Goal: Find specific page/section: Find specific page/section

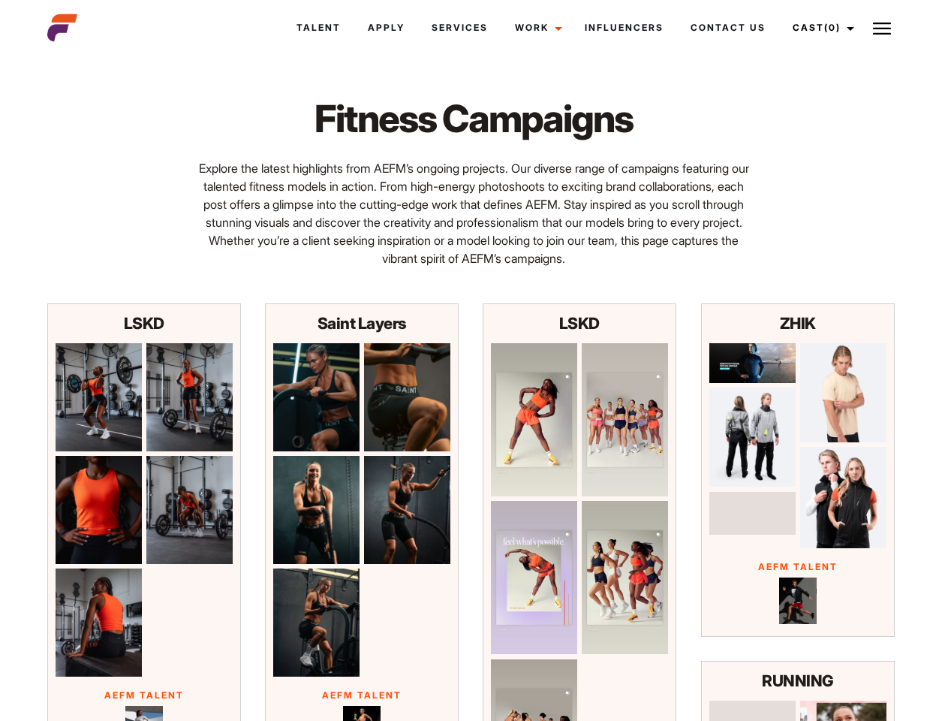
click at [819, 28] on link "Cast (0)" at bounding box center [822, 28] width 84 height 41
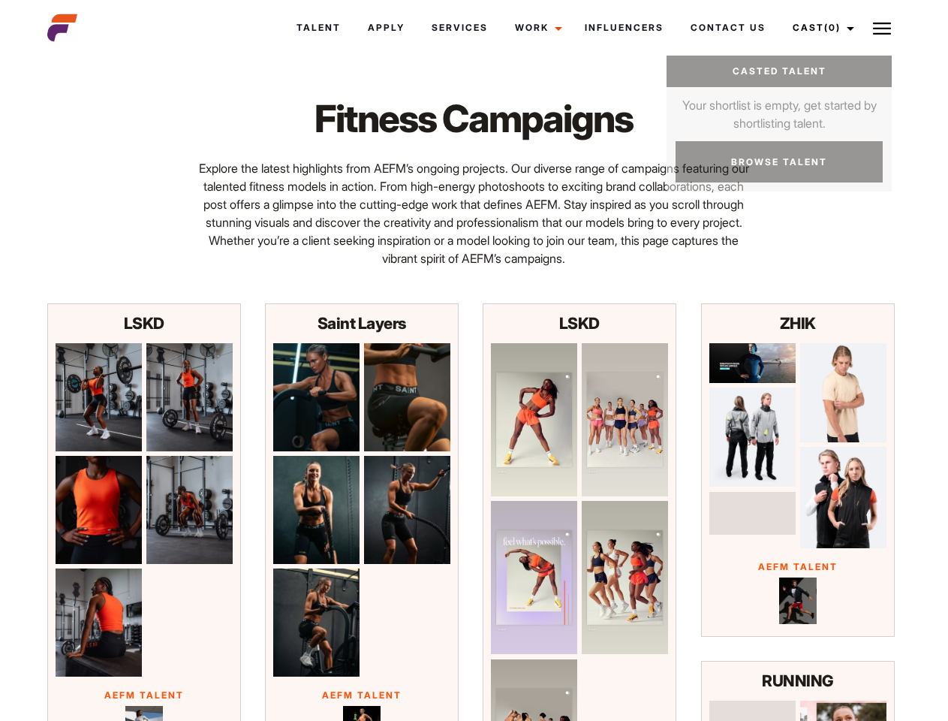
click at [882, 28] on img at bounding box center [882, 29] width 18 height 18
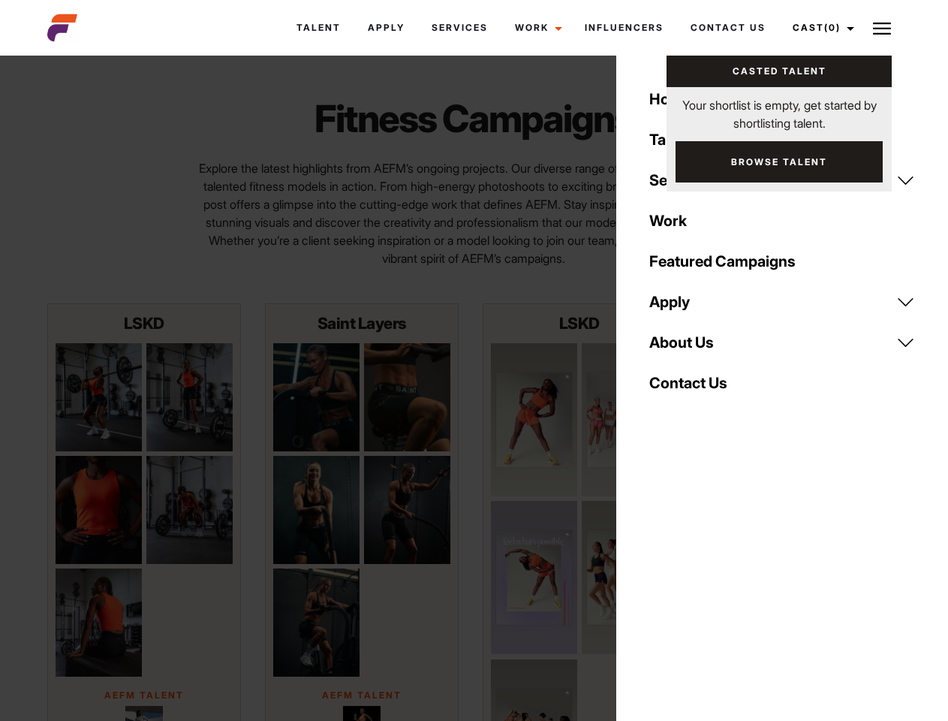
click at [98, 397] on img at bounding box center [99, 397] width 86 height 108
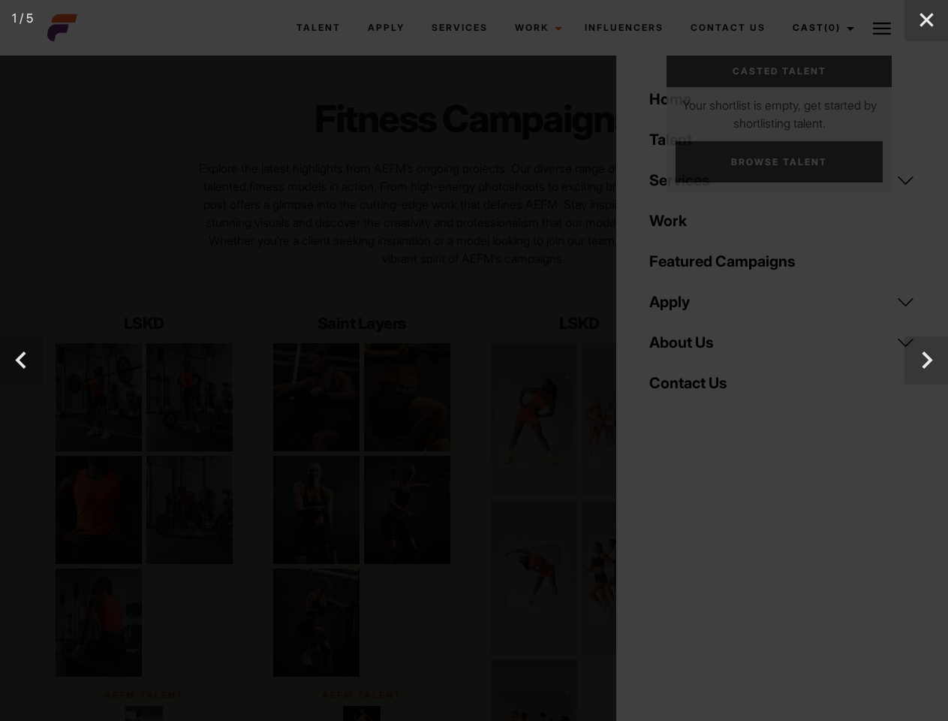
click at [189, 397] on div at bounding box center [474, 360] width 948 height 721
click at [98, 510] on div at bounding box center [474, 360] width 948 height 721
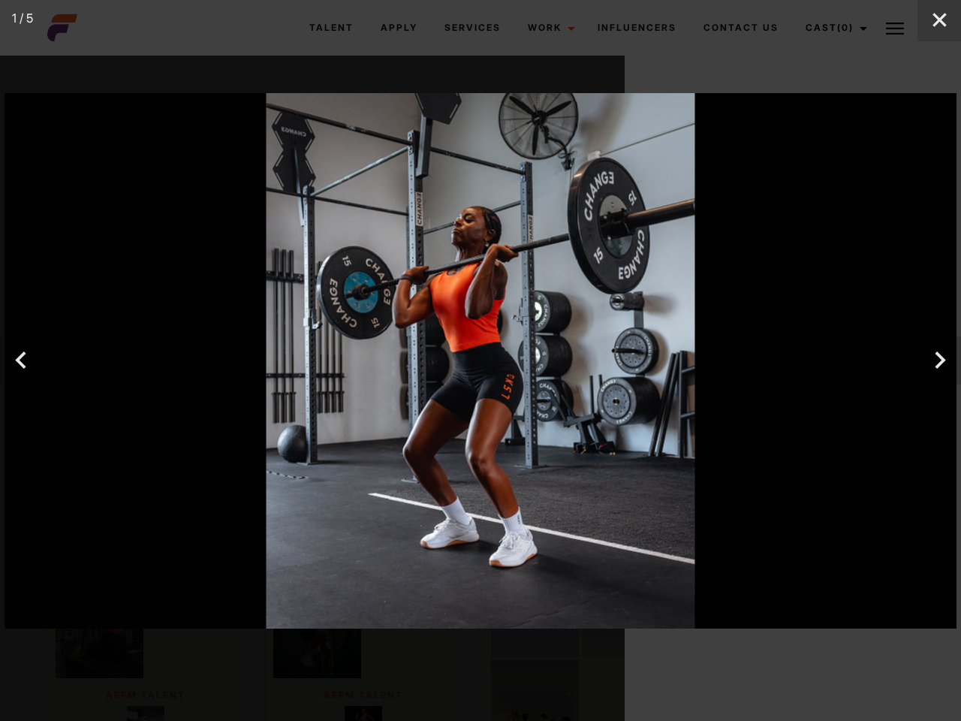
click at [189, 510] on div at bounding box center [480, 360] width 951 height 535
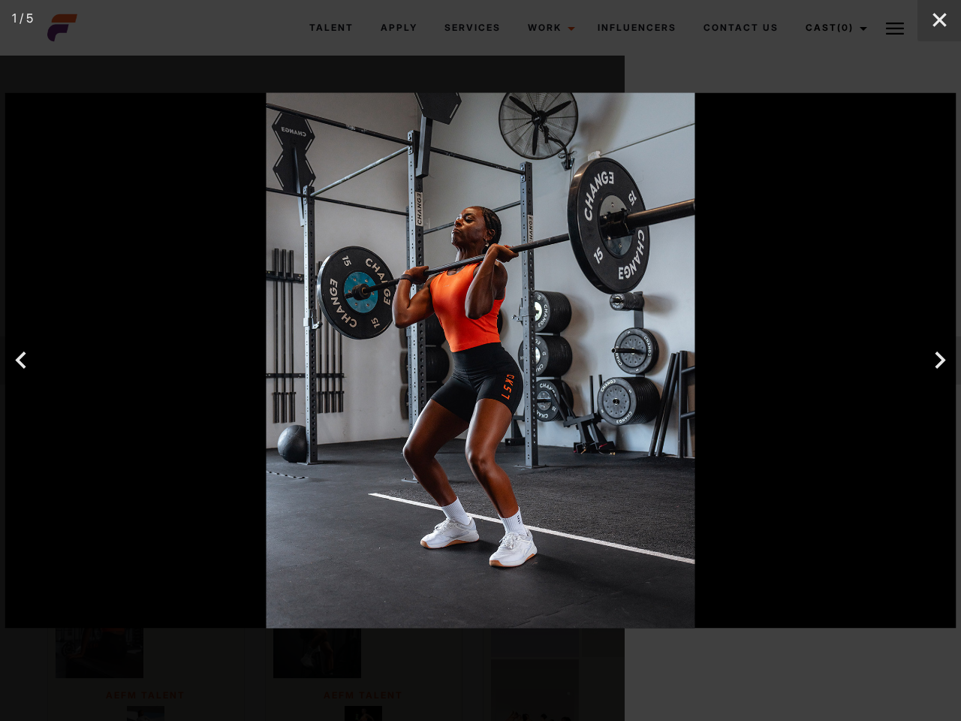
click at [407, 397] on img at bounding box center [480, 360] width 951 height 535
